Goal: Check status: Check status

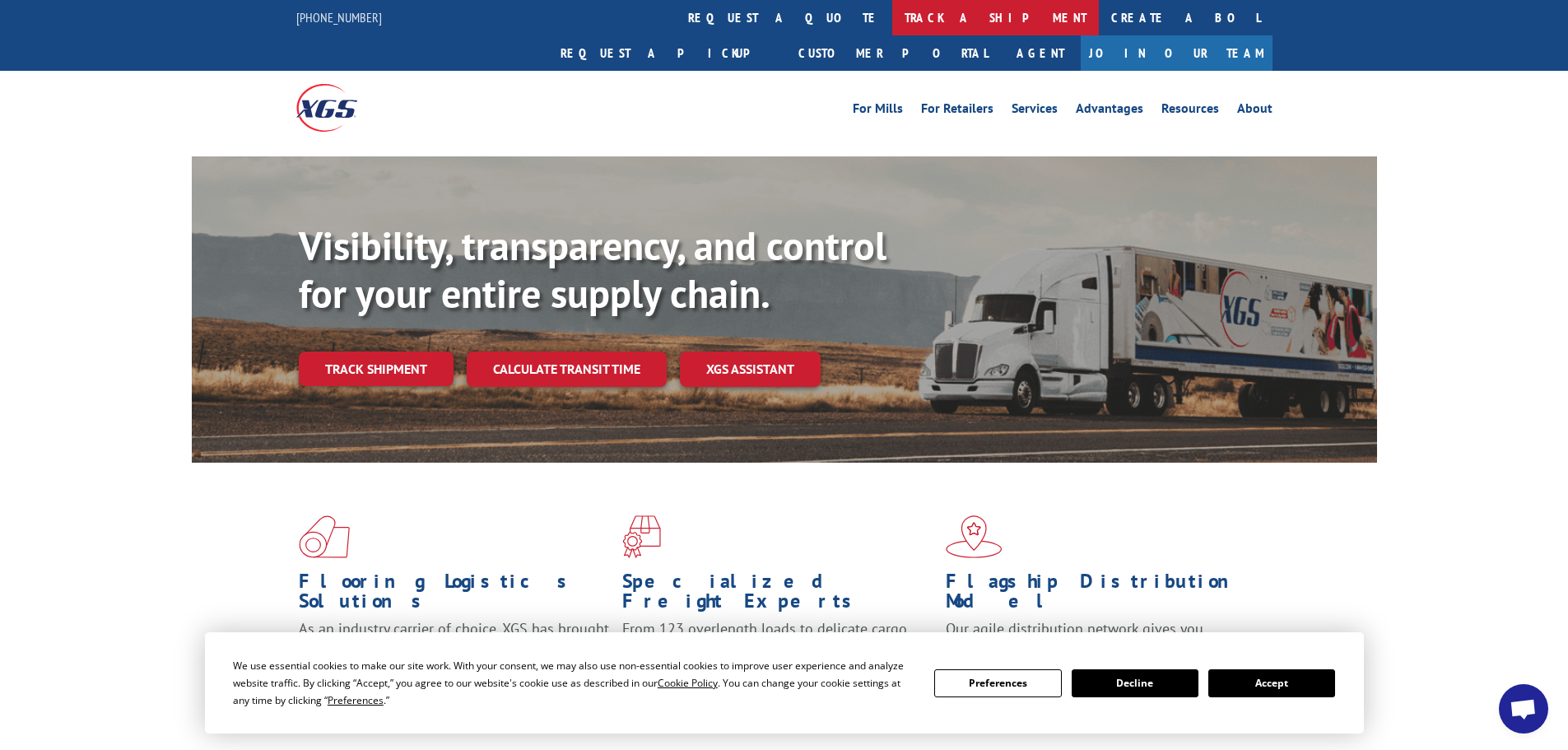
click at [892, 20] on link "track a shipment" at bounding box center [995, 18] width 207 height 36
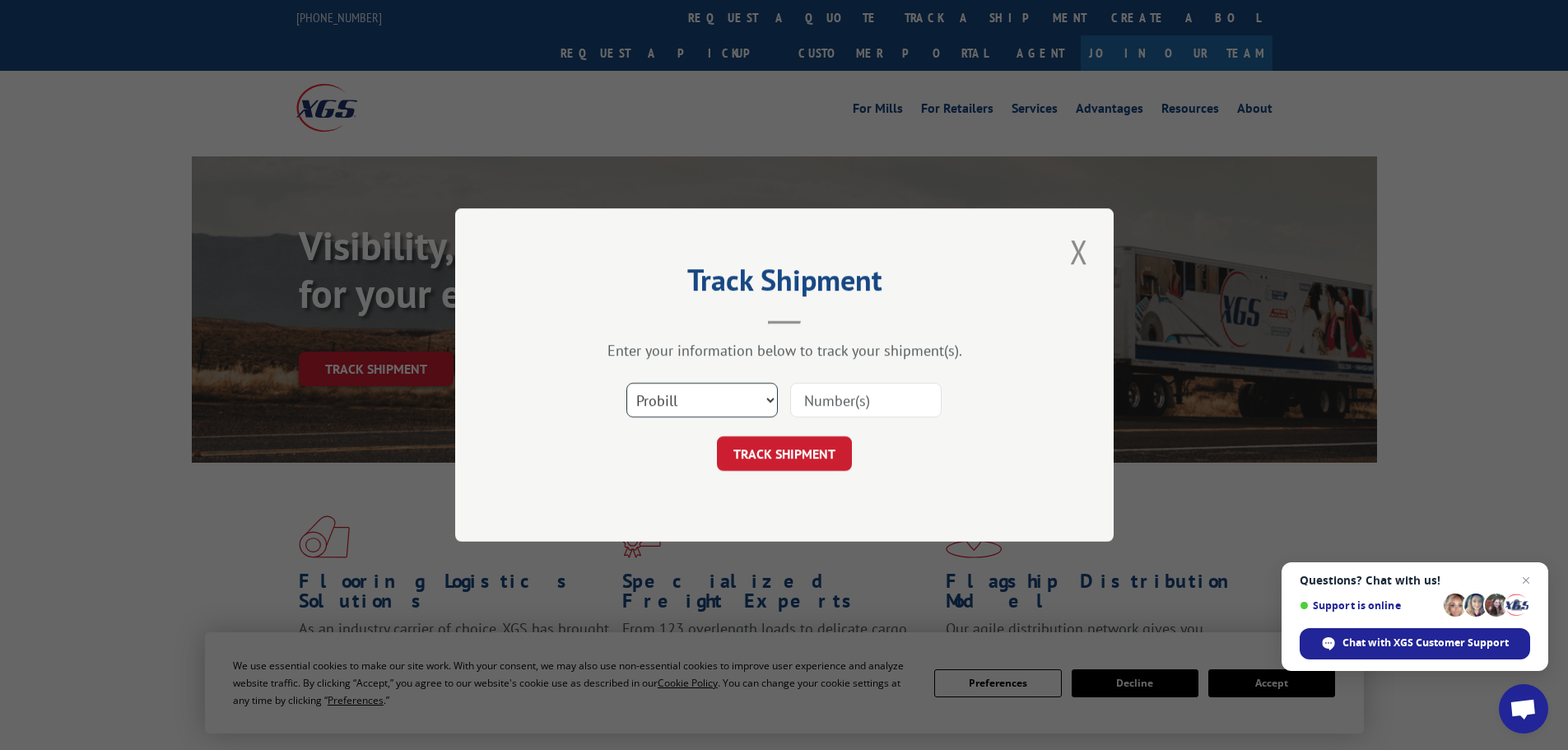
click at [766, 398] on select "Select category... Probill BOL PO" at bounding box center [701, 399] width 152 height 35
select select "bol"
click at [626, 382] on select "Select category... Probill BOL PO" at bounding box center [701, 399] width 152 height 35
paste input "5948665"
type input "5948665"
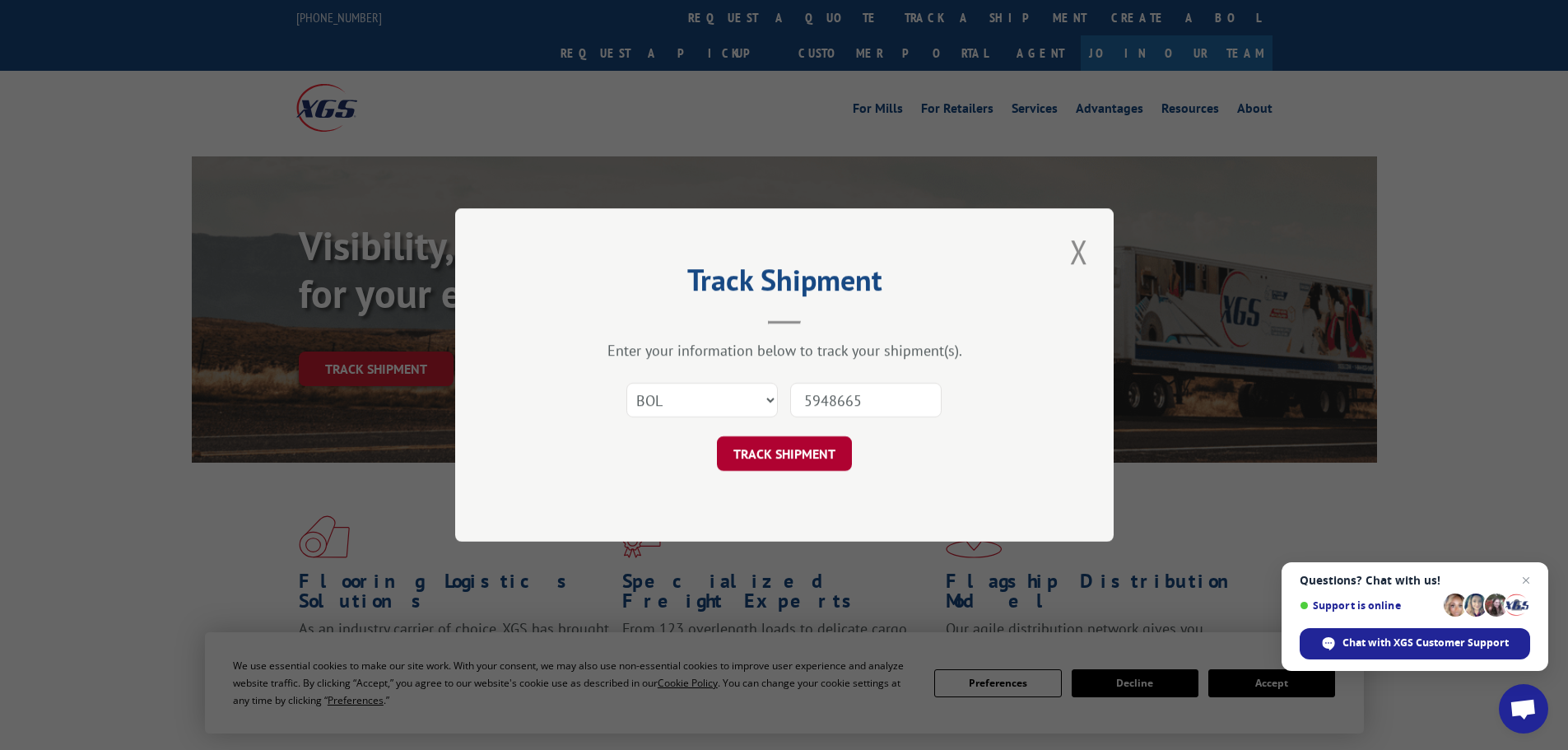
click at [779, 450] on button "TRACK SHIPMENT" at bounding box center [784, 453] width 135 height 35
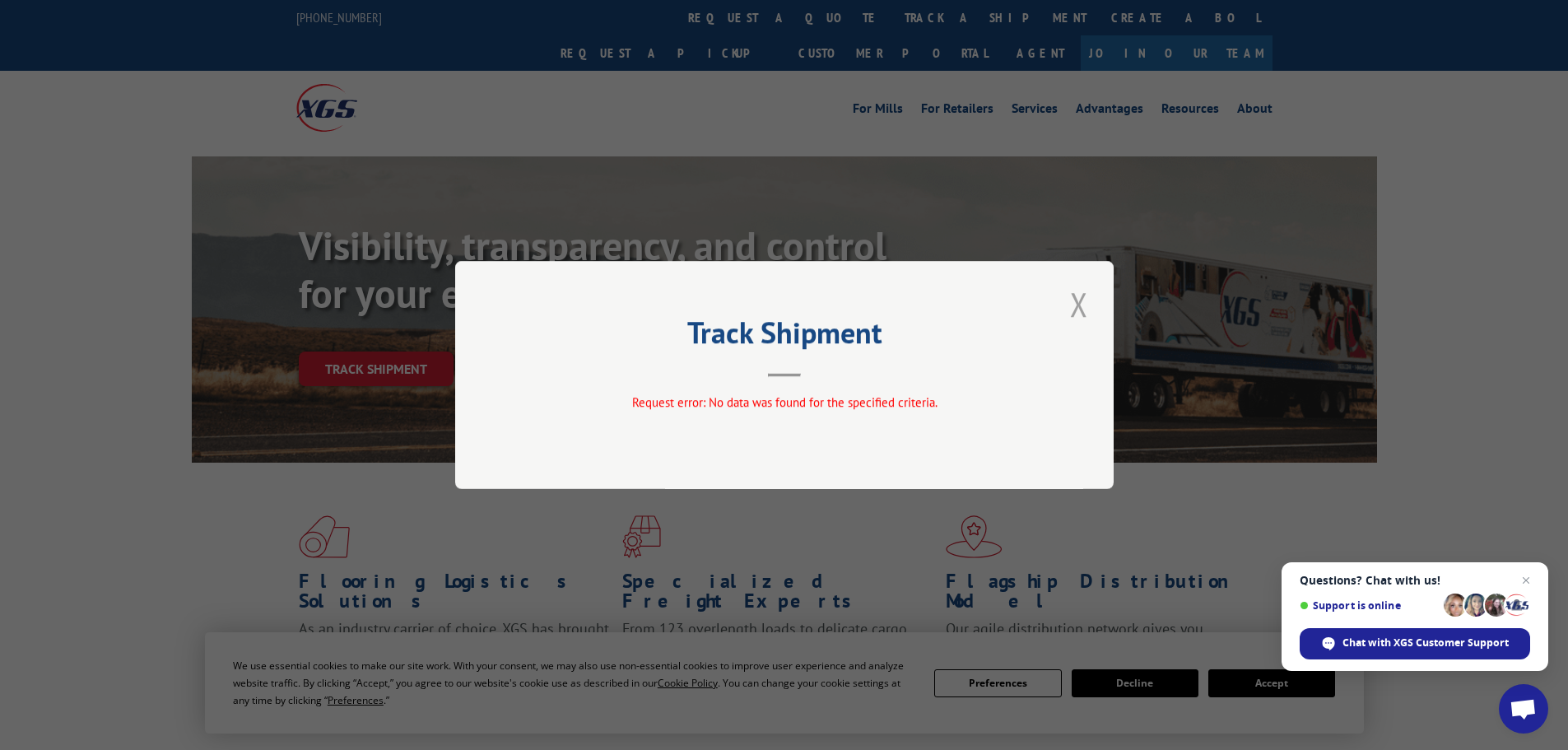
click at [1078, 304] on button "Close modal" at bounding box center [1079, 304] width 28 height 46
